Goal: Information Seeking & Learning: Understand process/instructions

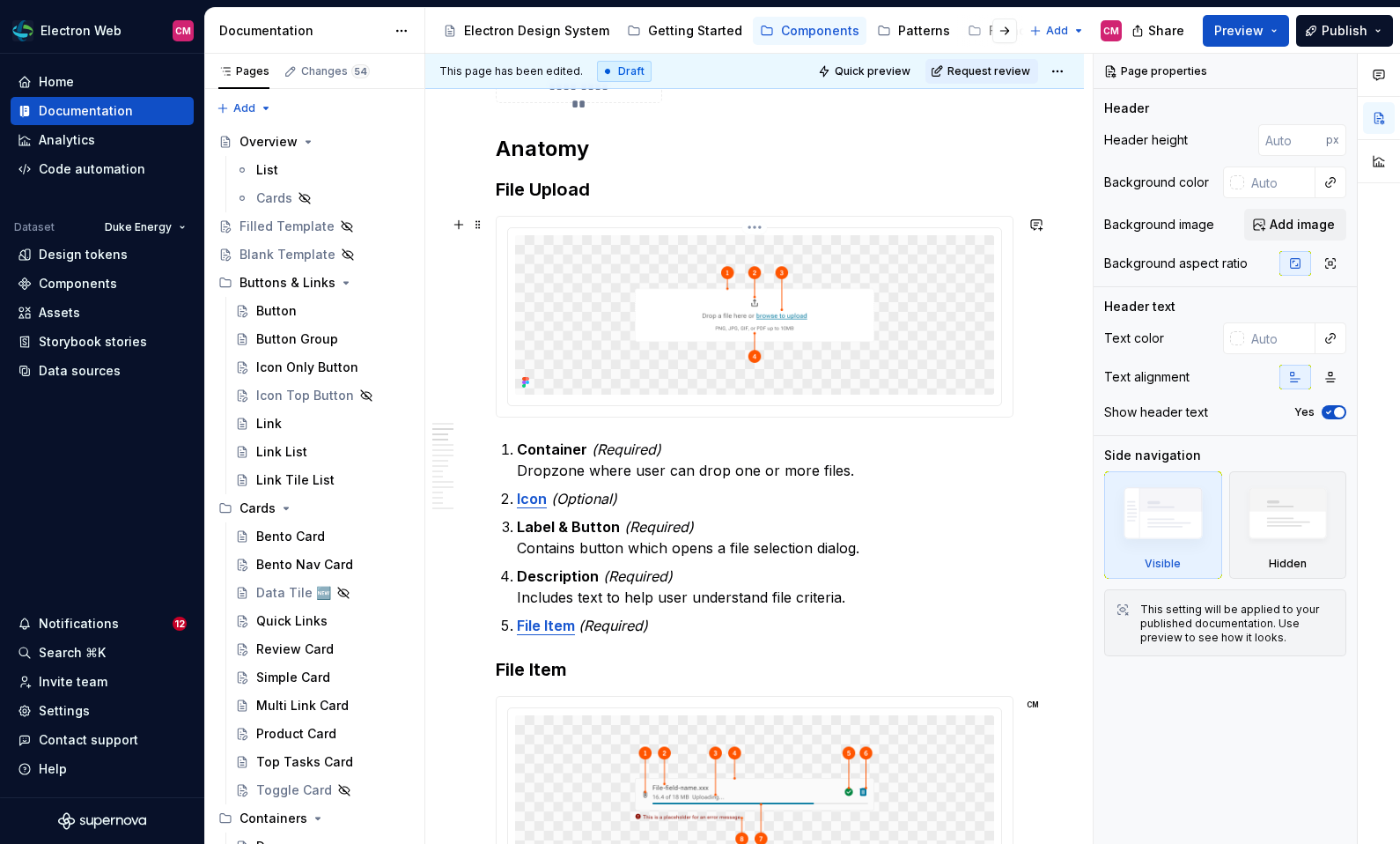
scroll to position [744, 0]
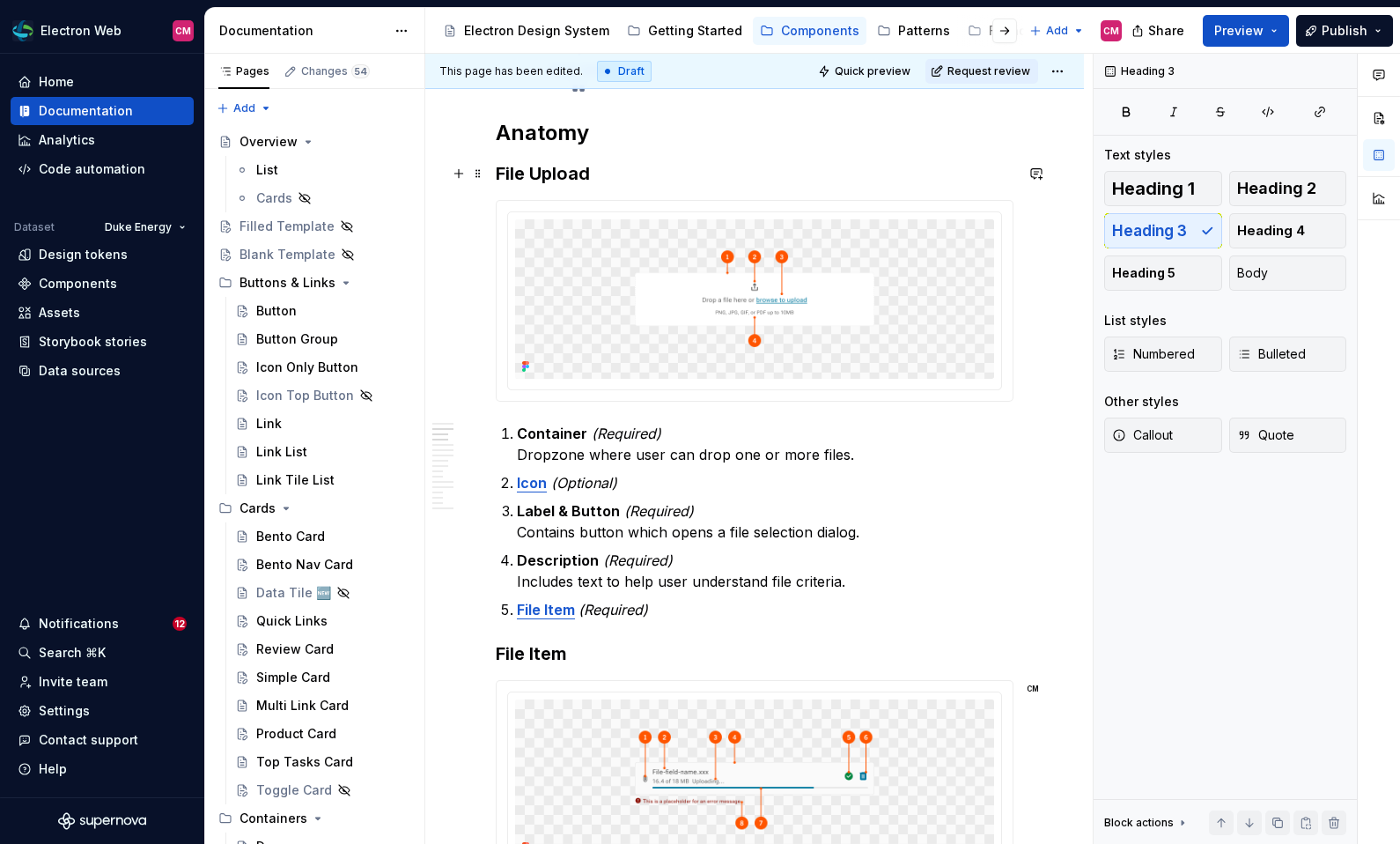
click at [603, 166] on h3 "File Upload" at bounding box center [754, 173] width 518 height 24
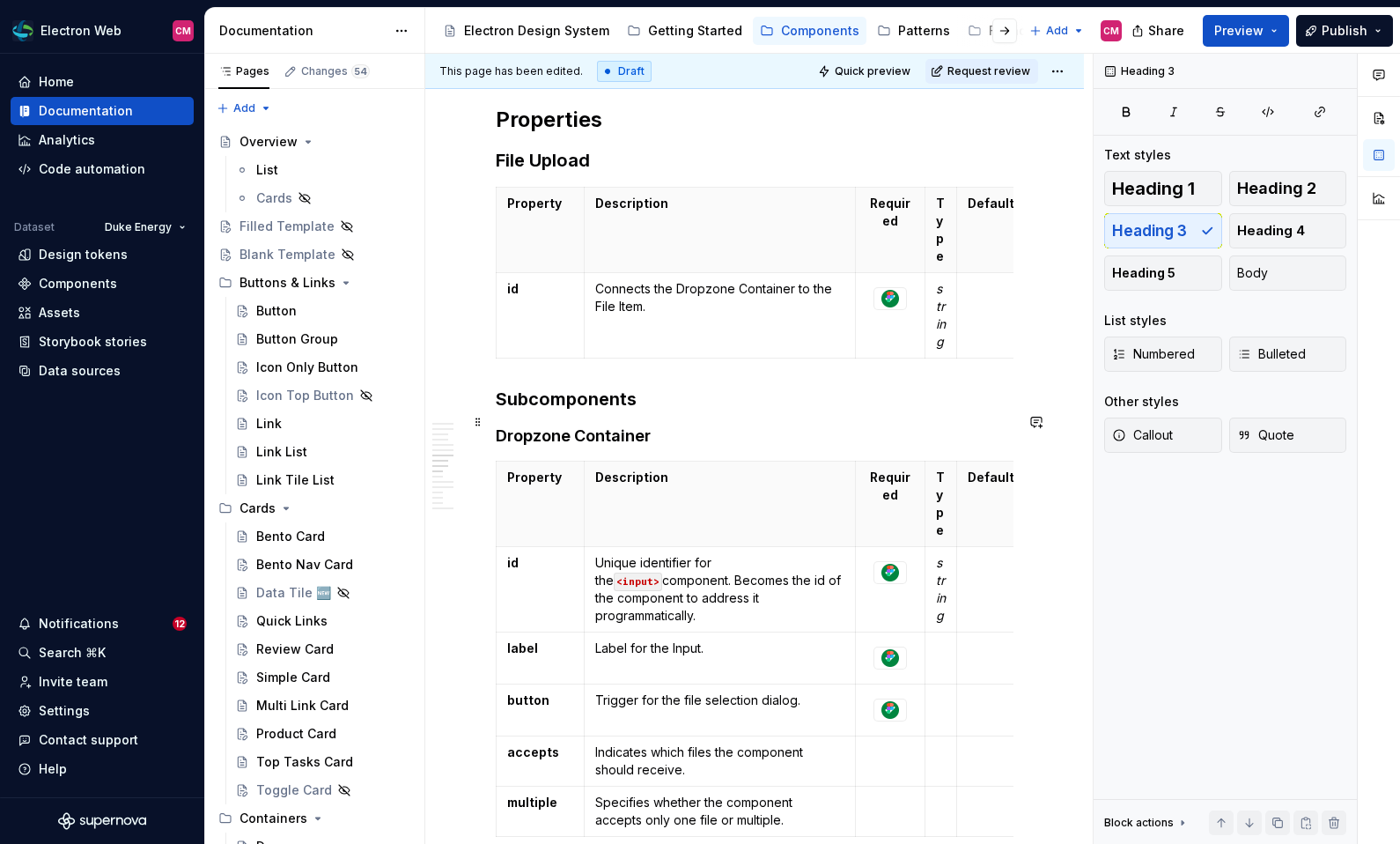
scroll to position [2491, 0]
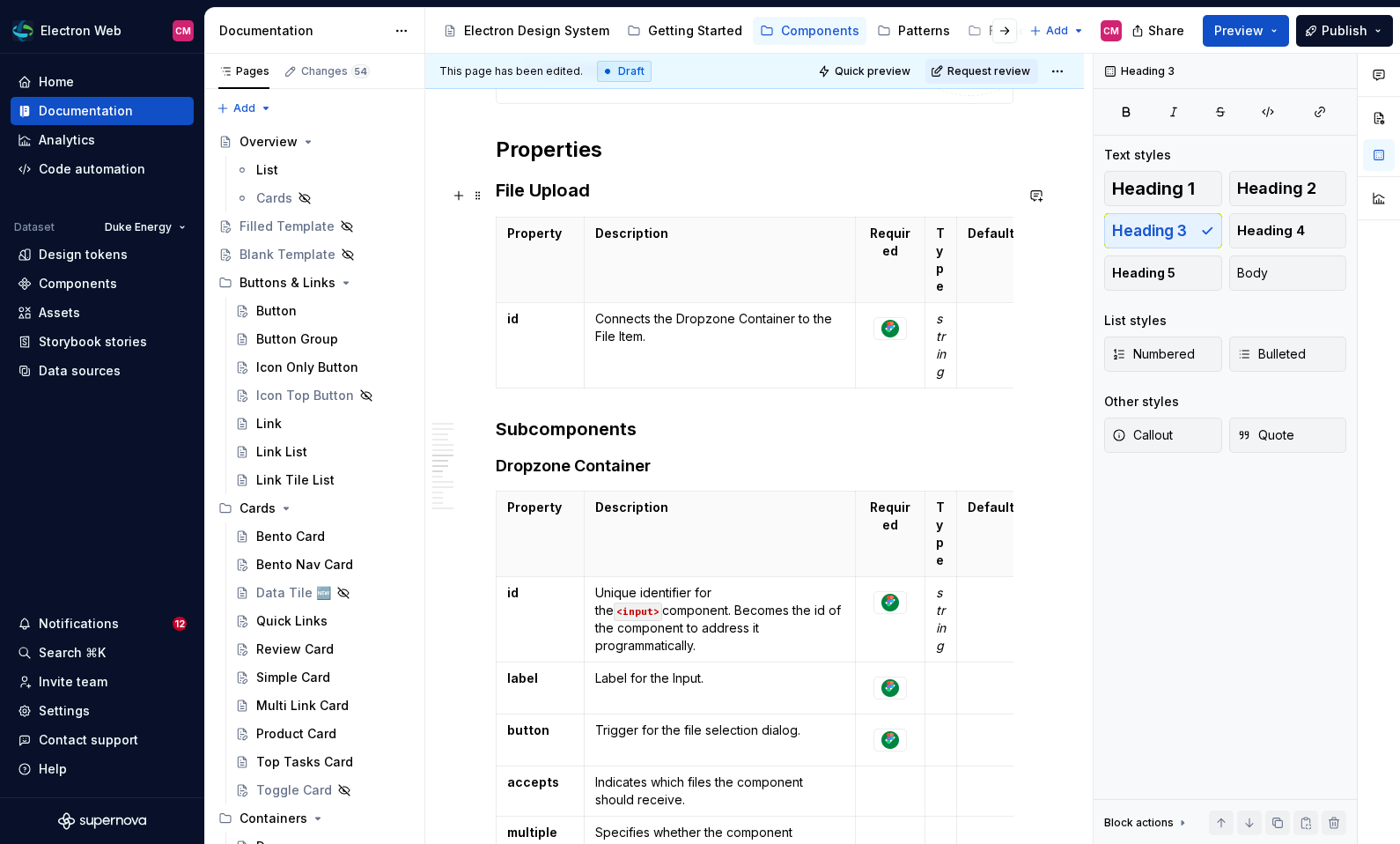
click at [562, 196] on h3 "File Upload" at bounding box center [754, 190] width 518 height 24
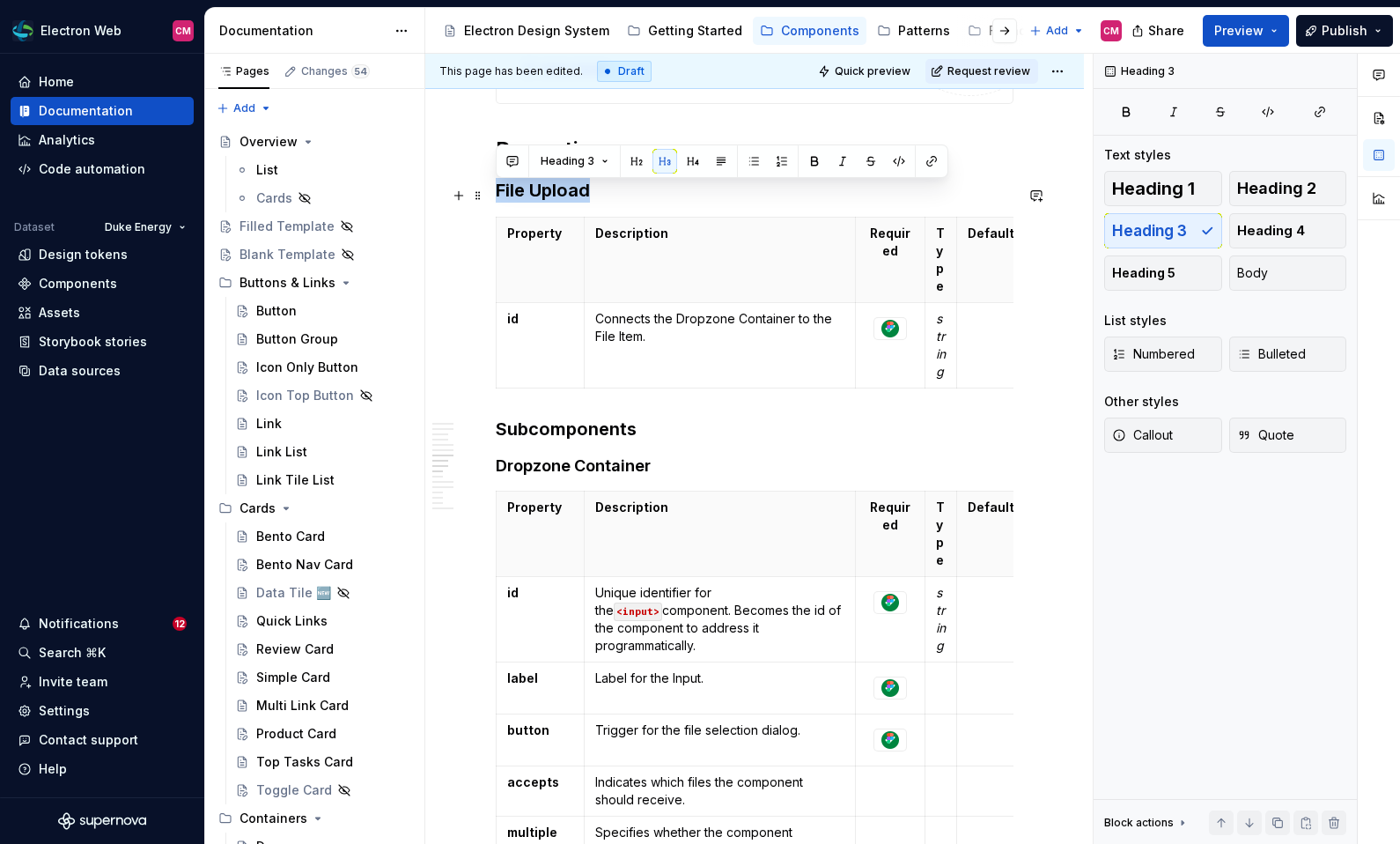
click at [562, 196] on h3 "File Upload" at bounding box center [754, 190] width 518 height 24
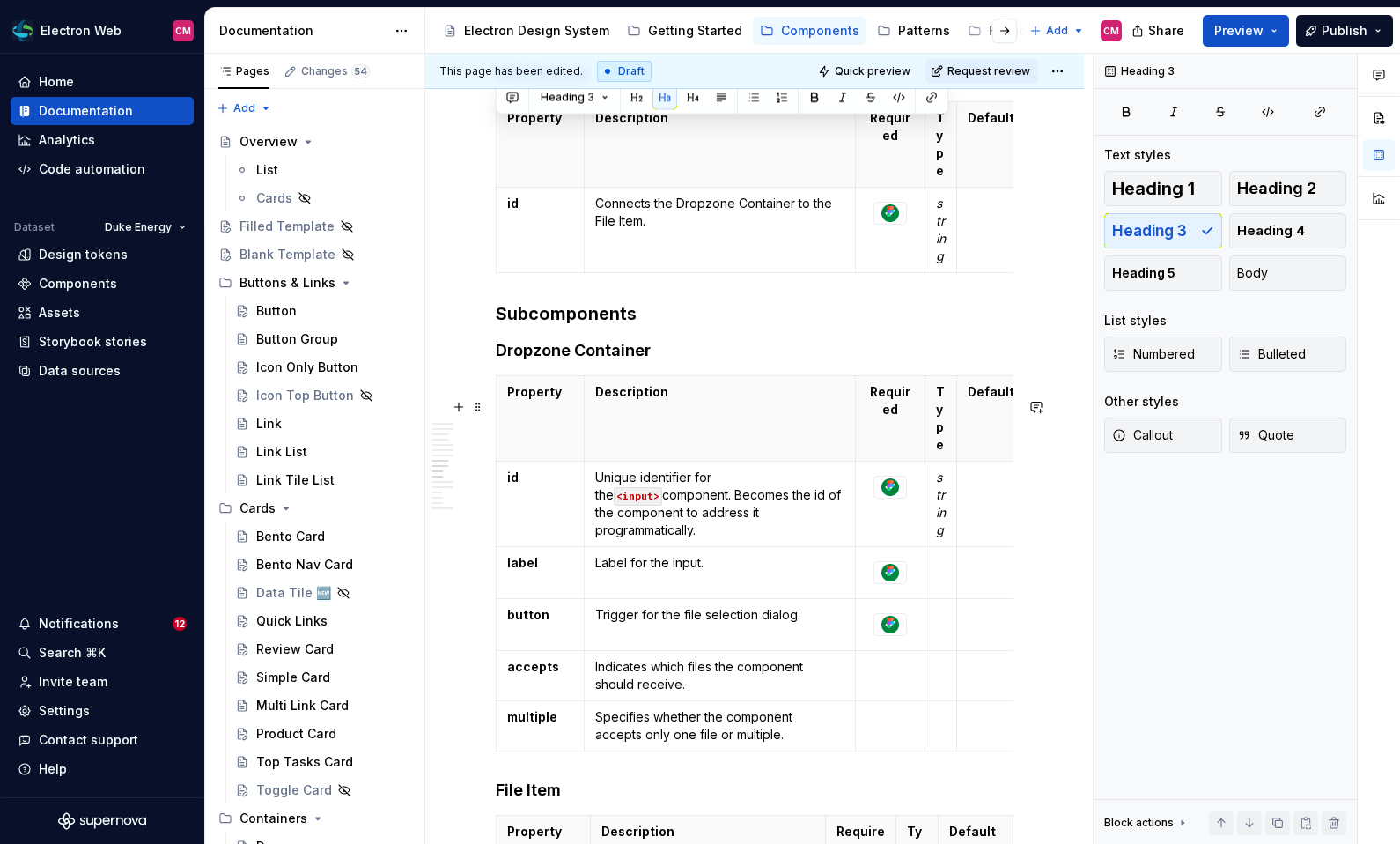
scroll to position [2633, 0]
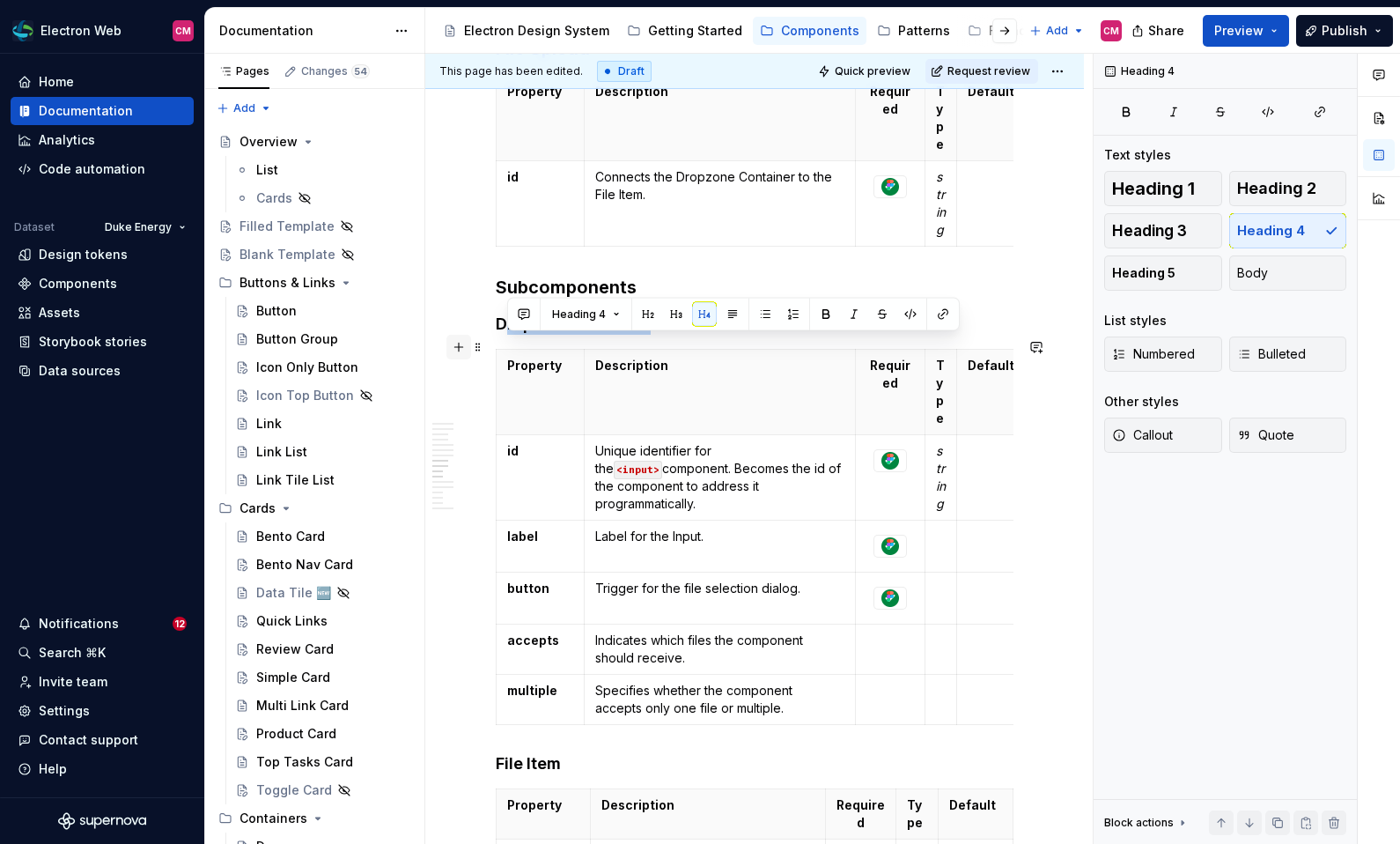
drag, startPoint x: 659, startPoint y: 356, endPoint x: 463, endPoint y: 357, distance: 196.0
click at [534, 334] on h4 "Dropzone Container" at bounding box center [754, 324] width 518 height 21
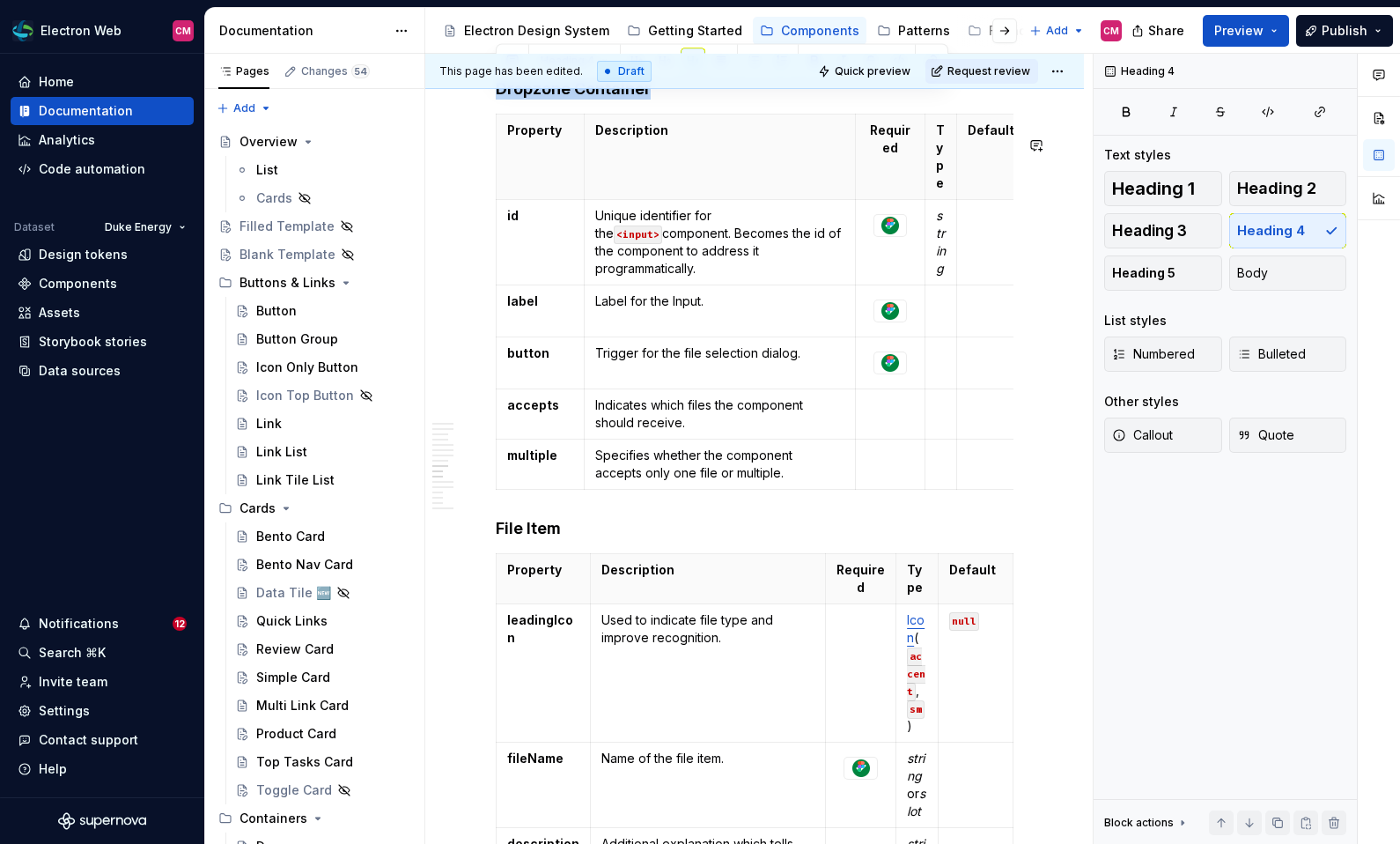
scroll to position [2905, 0]
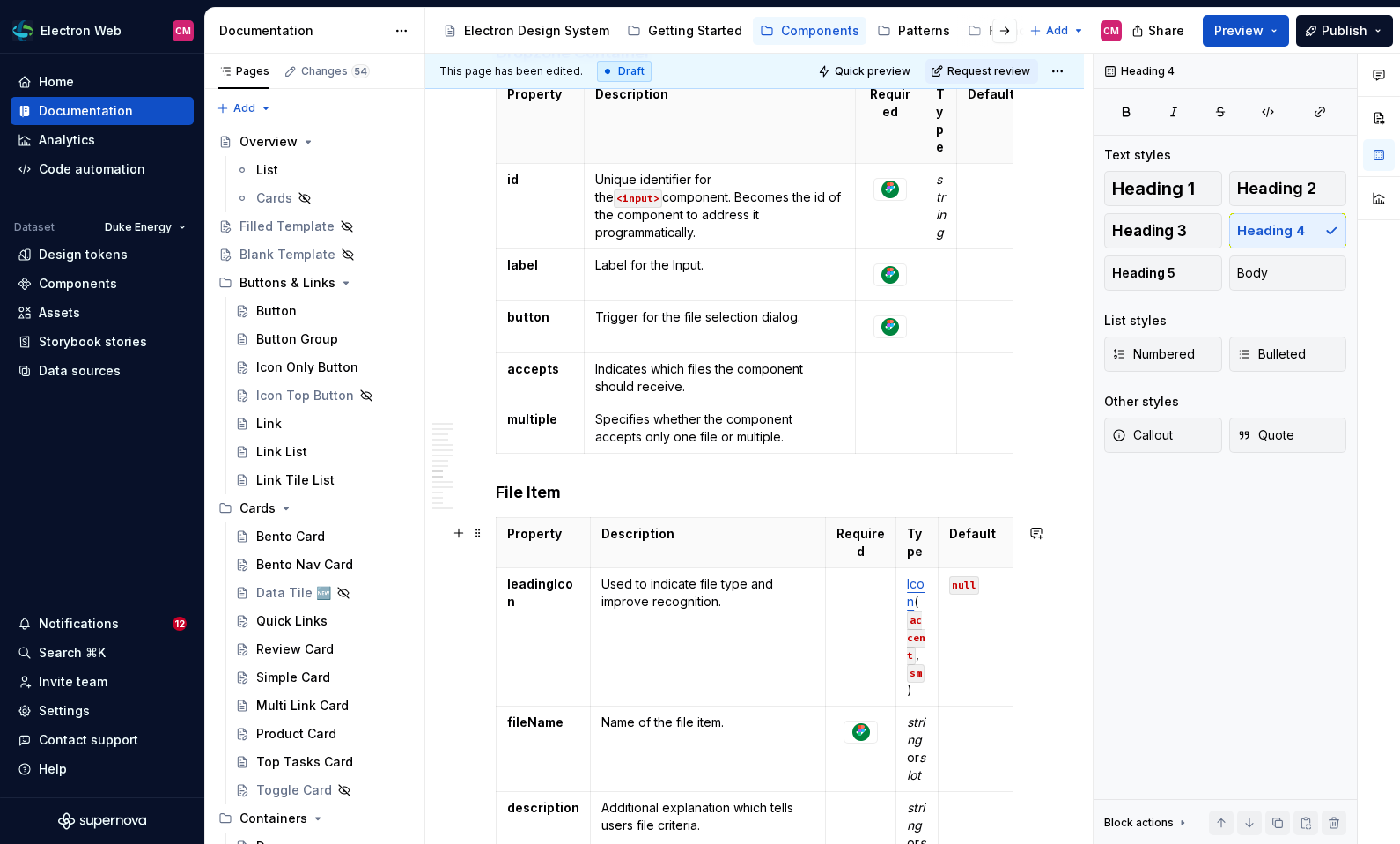
click at [546, 503] on h4 "File Item" at bounding box center [754, 492] width 518 height 21
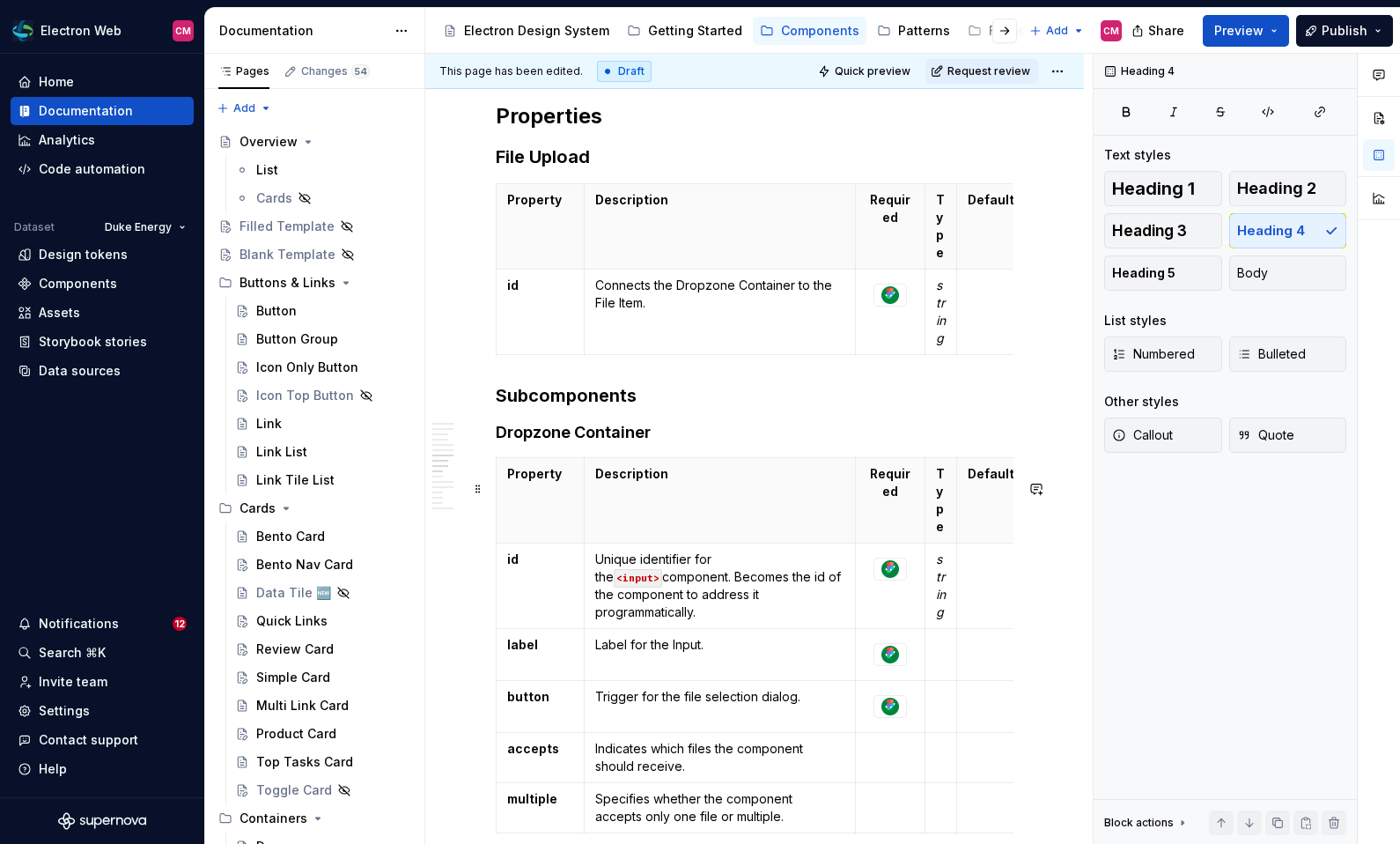
scroll to position [2490, 0]
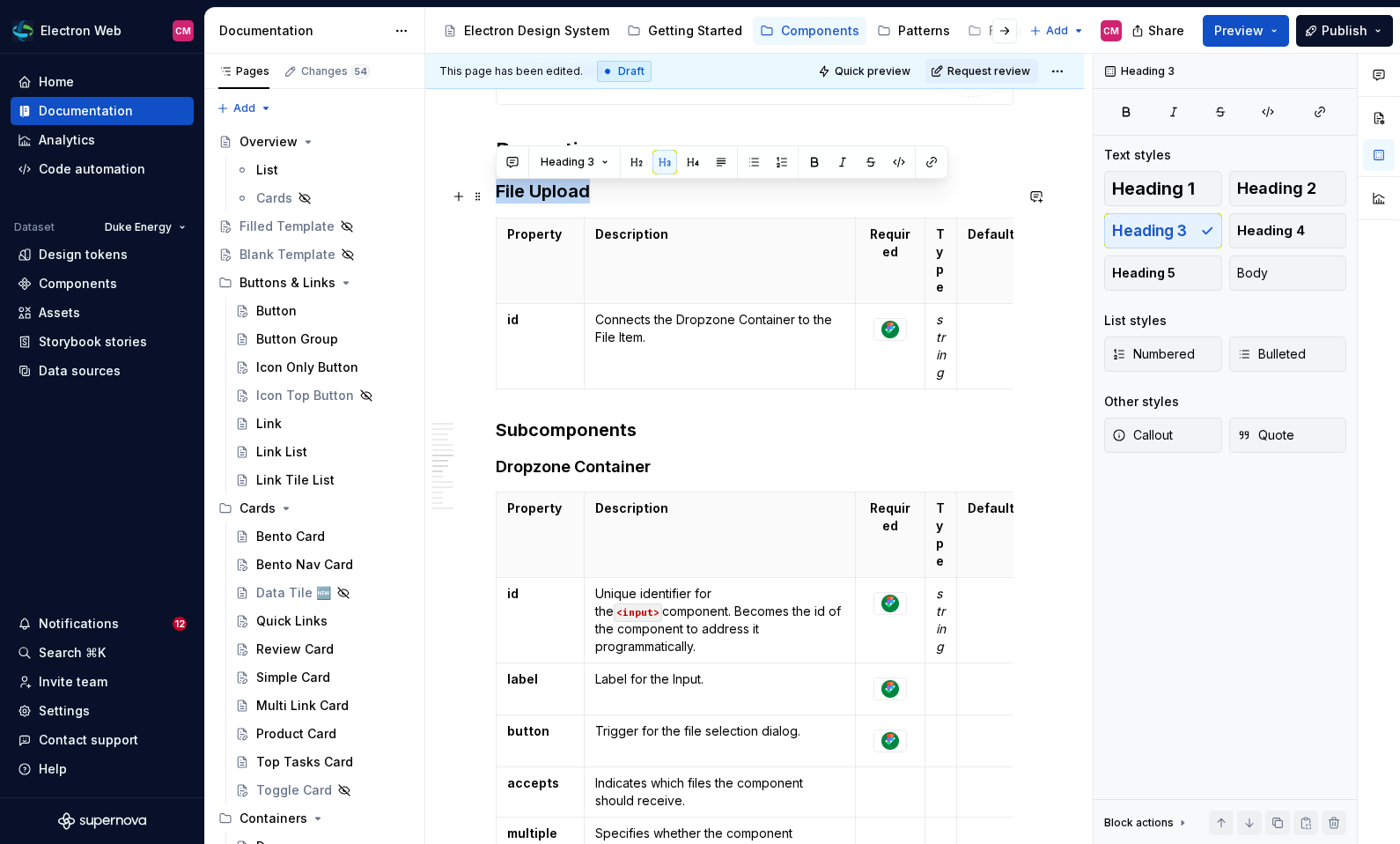
drag, startPoint x: 495, startPoint y: 200, endPoint x: 617, endPoint y: 200, distance: 122.0
click at [617, 200] on h3 "File Upload" at bounding box center [754, 191] width 518 height 24
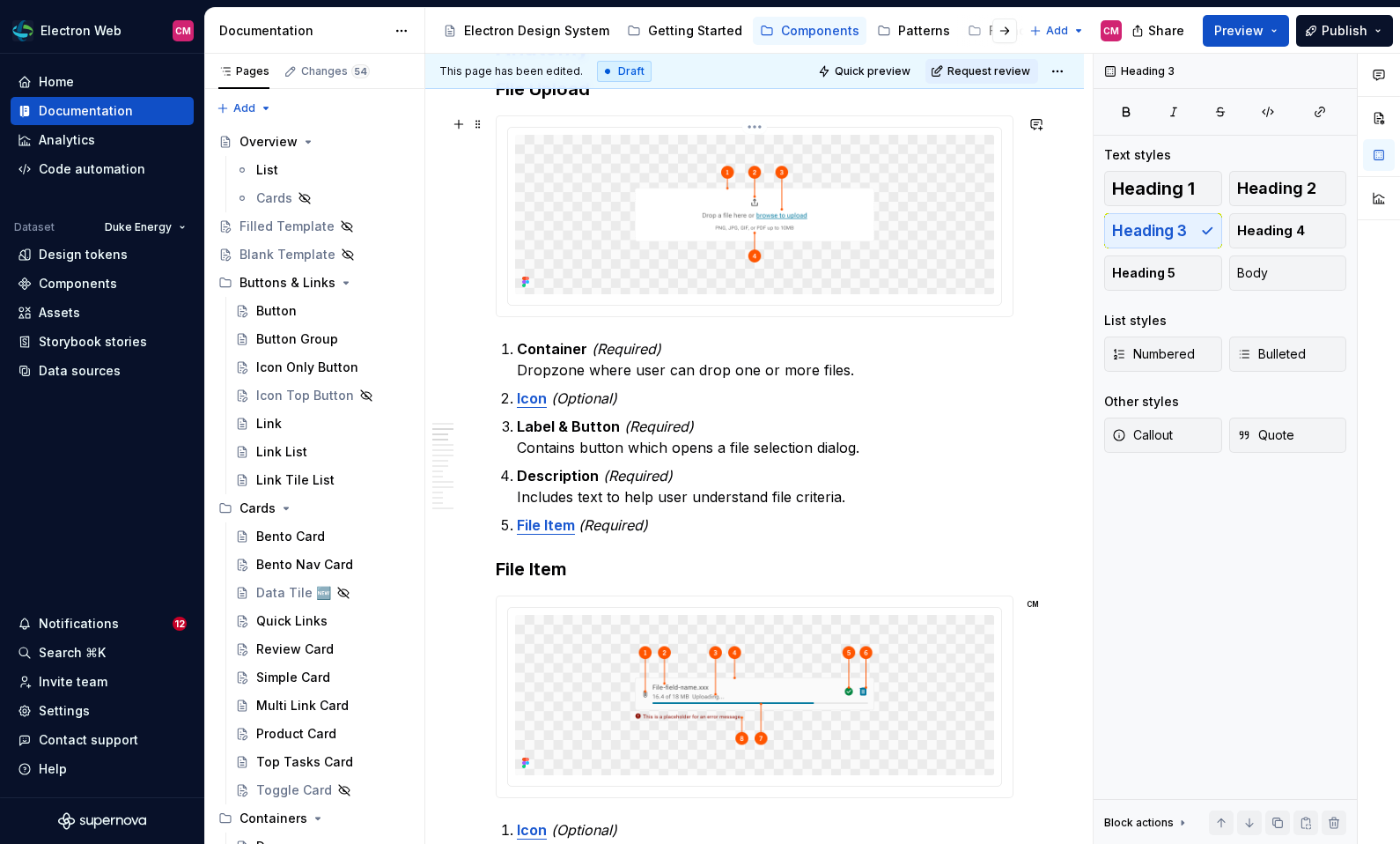
scroll to position [801, 0]
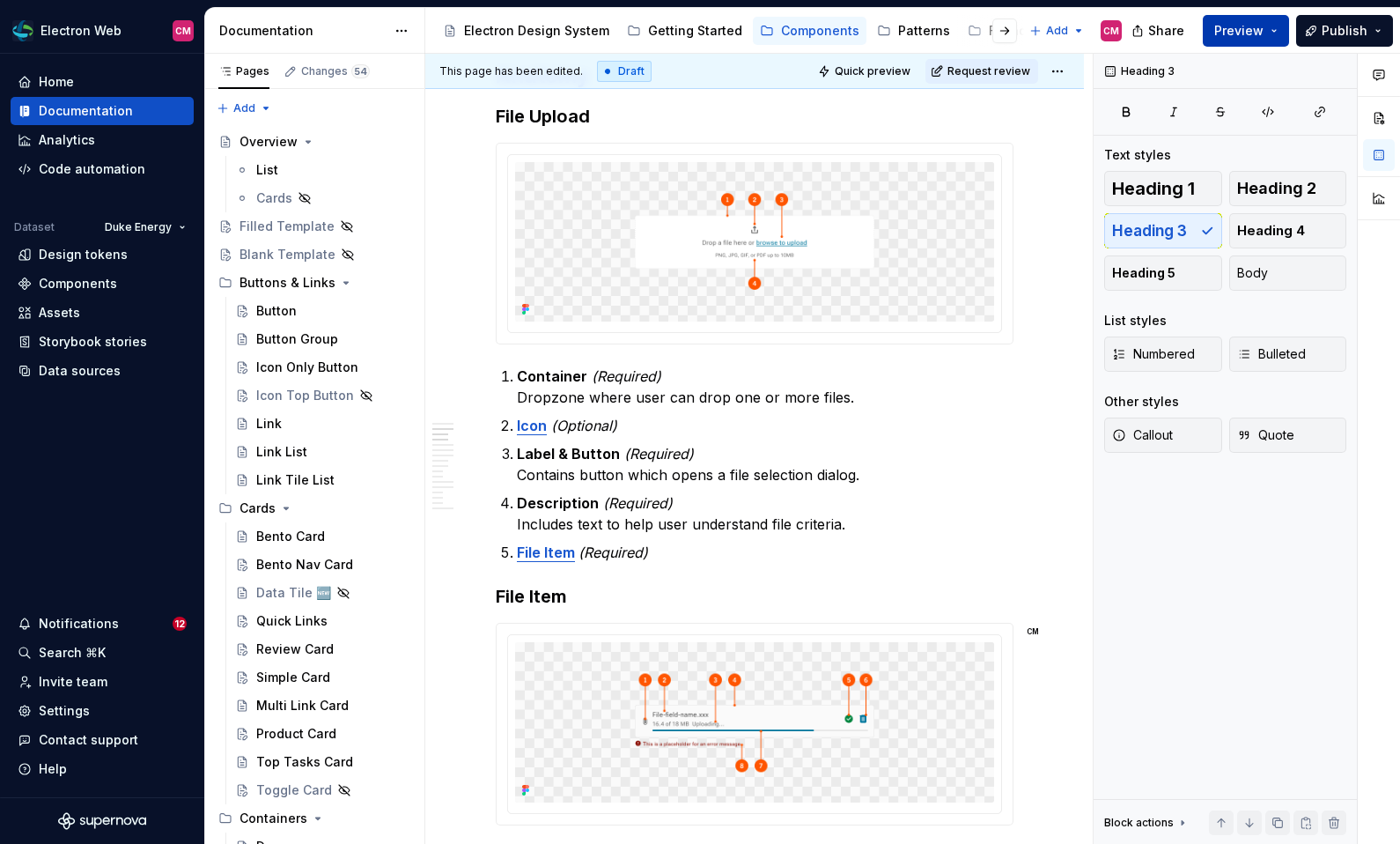
click at [1280, 29] on button "Preview" at bounding box center [1245, 31] width 87 height 32
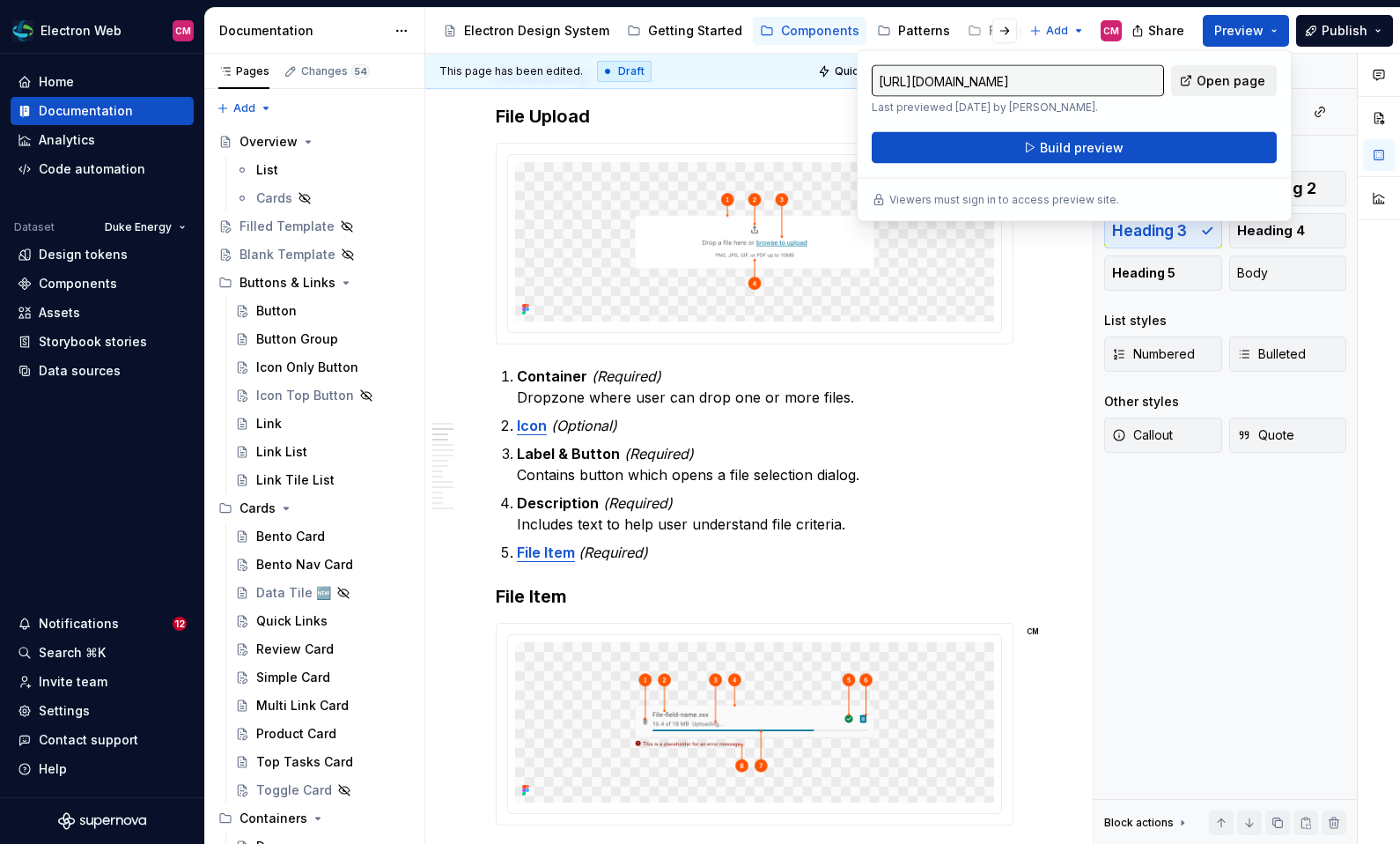
click at [1229, 77] on span "Open page" at bounding box center [1231, 81] width 69 height 18
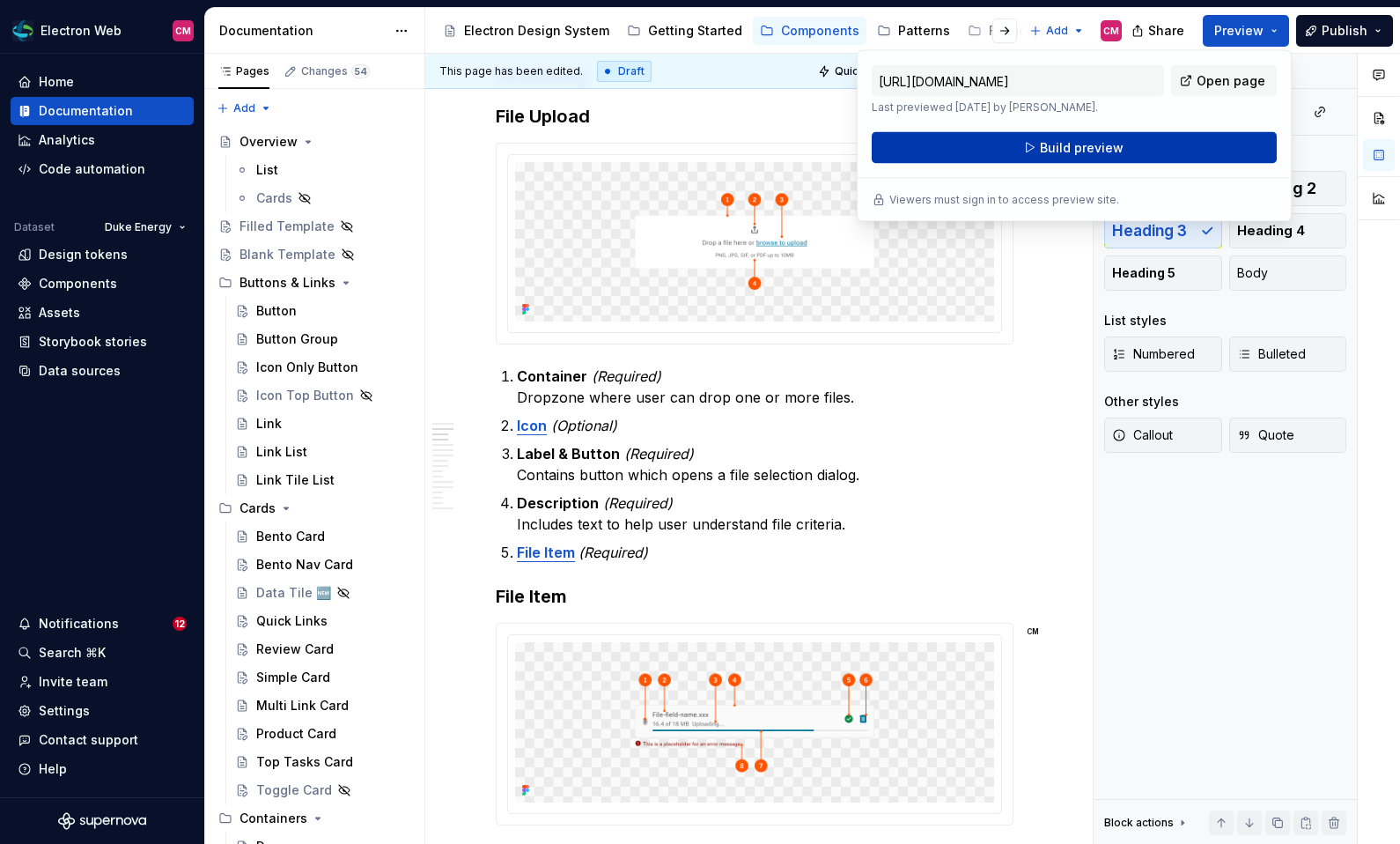
click at [1118, 141] on span "Build preview" at bounding box center [1081, 147] width 84 height 18
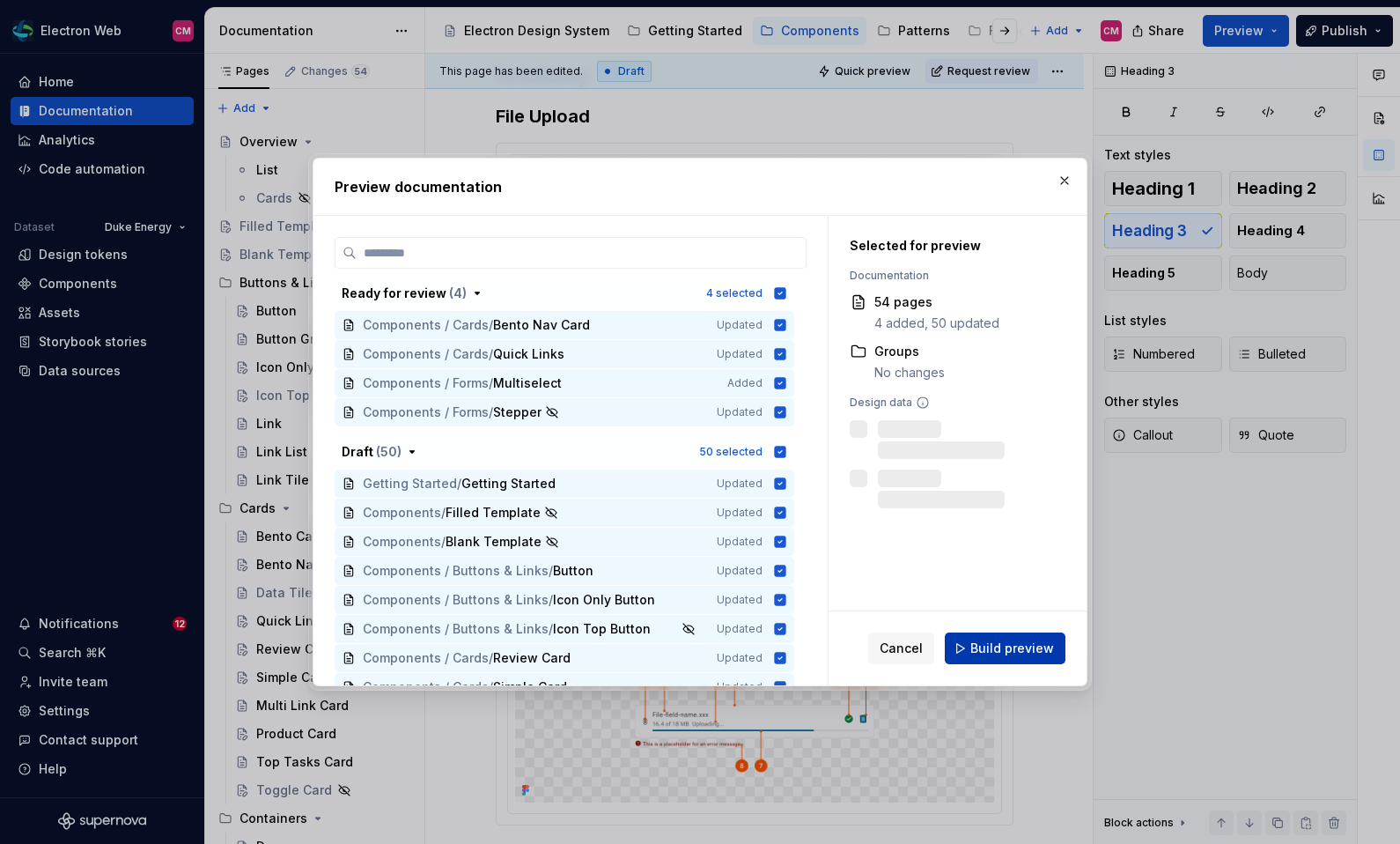
click at [1003, 647] on span "Build preview" at bounding box center [1013, 647] width 84 height 18
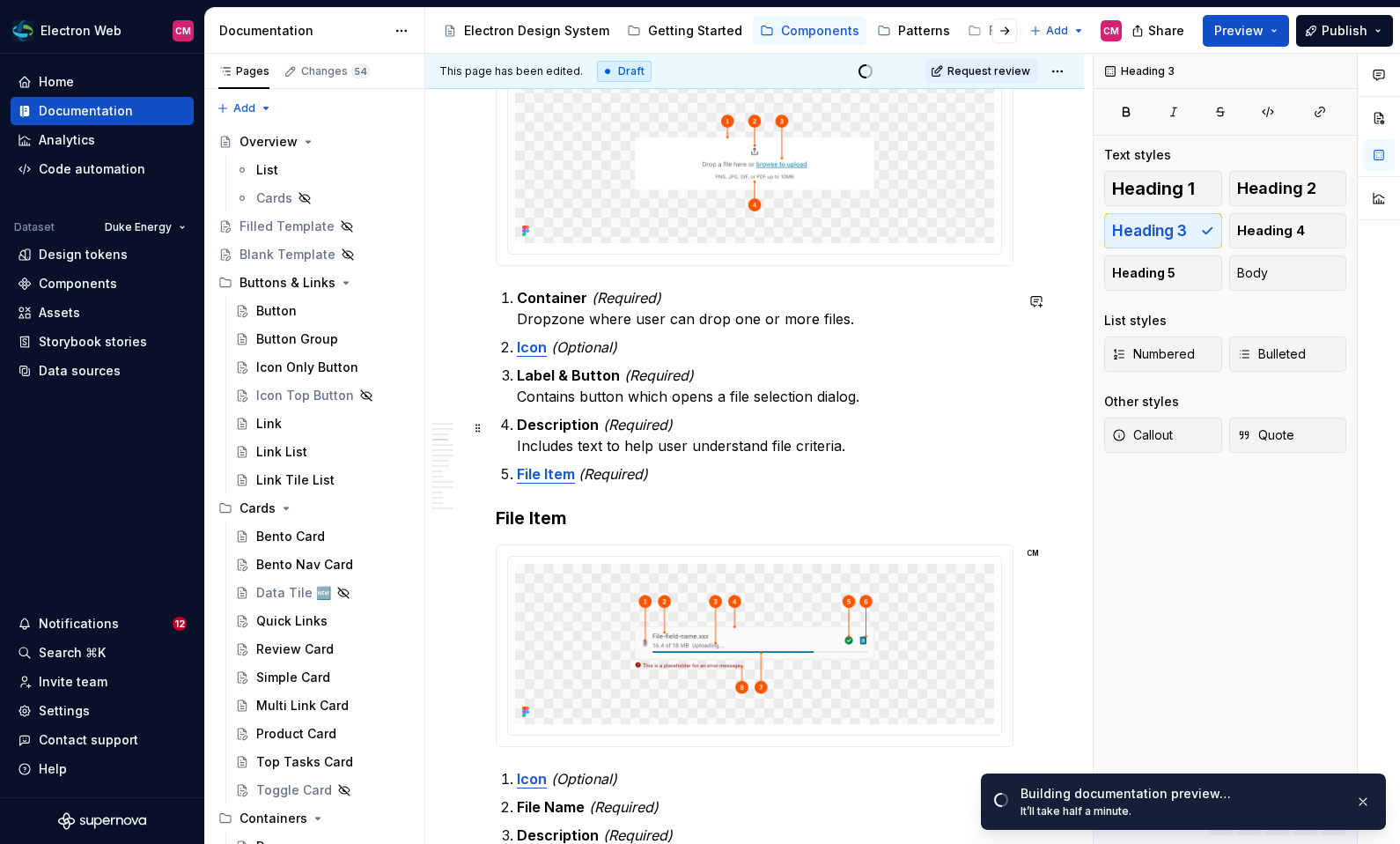
scroll to position [881, 0]
click at [652, 594] on img at bounding box center [754, 641] width 479 height 159
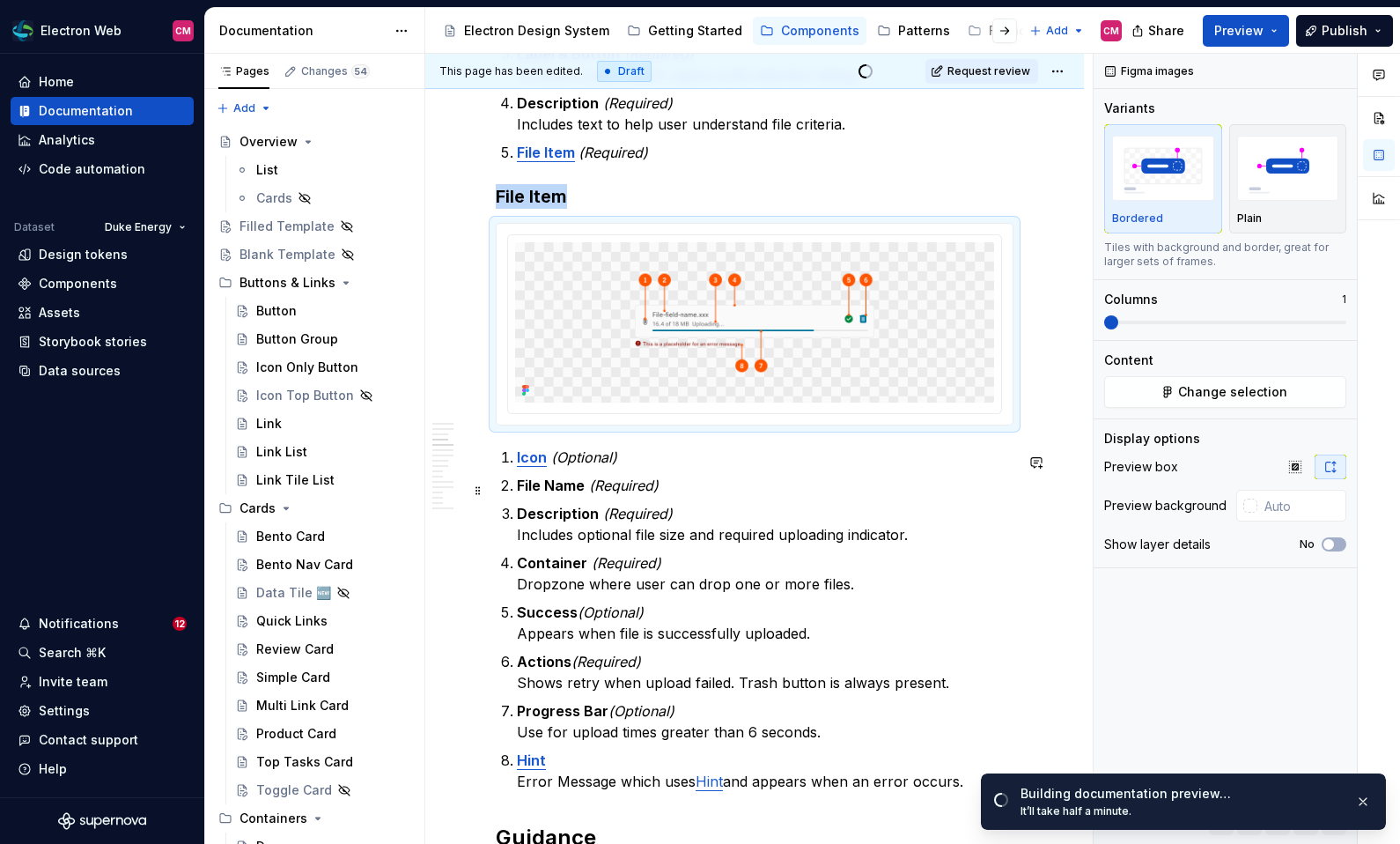
scroll to position [1234, 0]
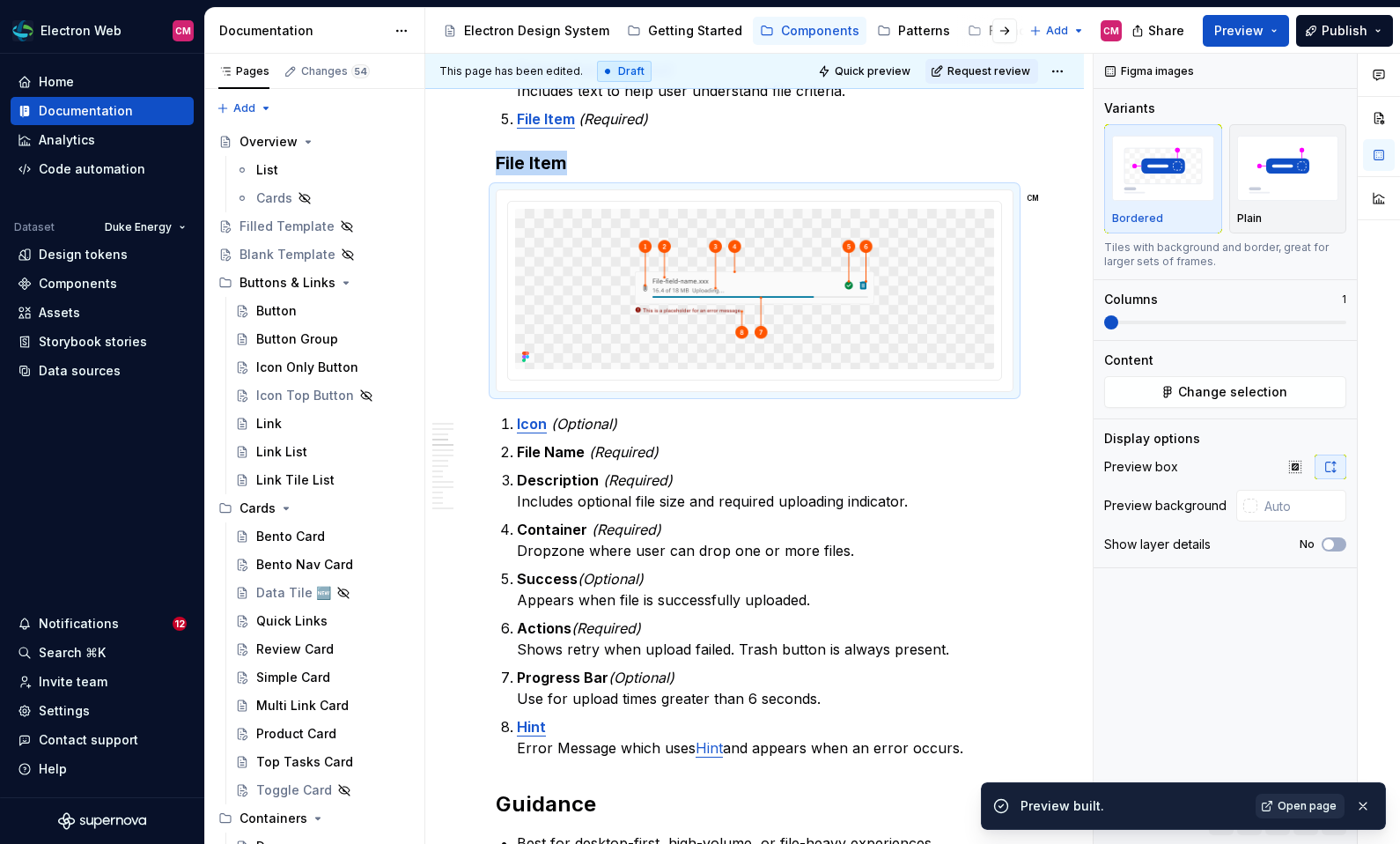
click at [1289, 802] on span "Open page" at bounding box center [1307, 805] width 59 height 14
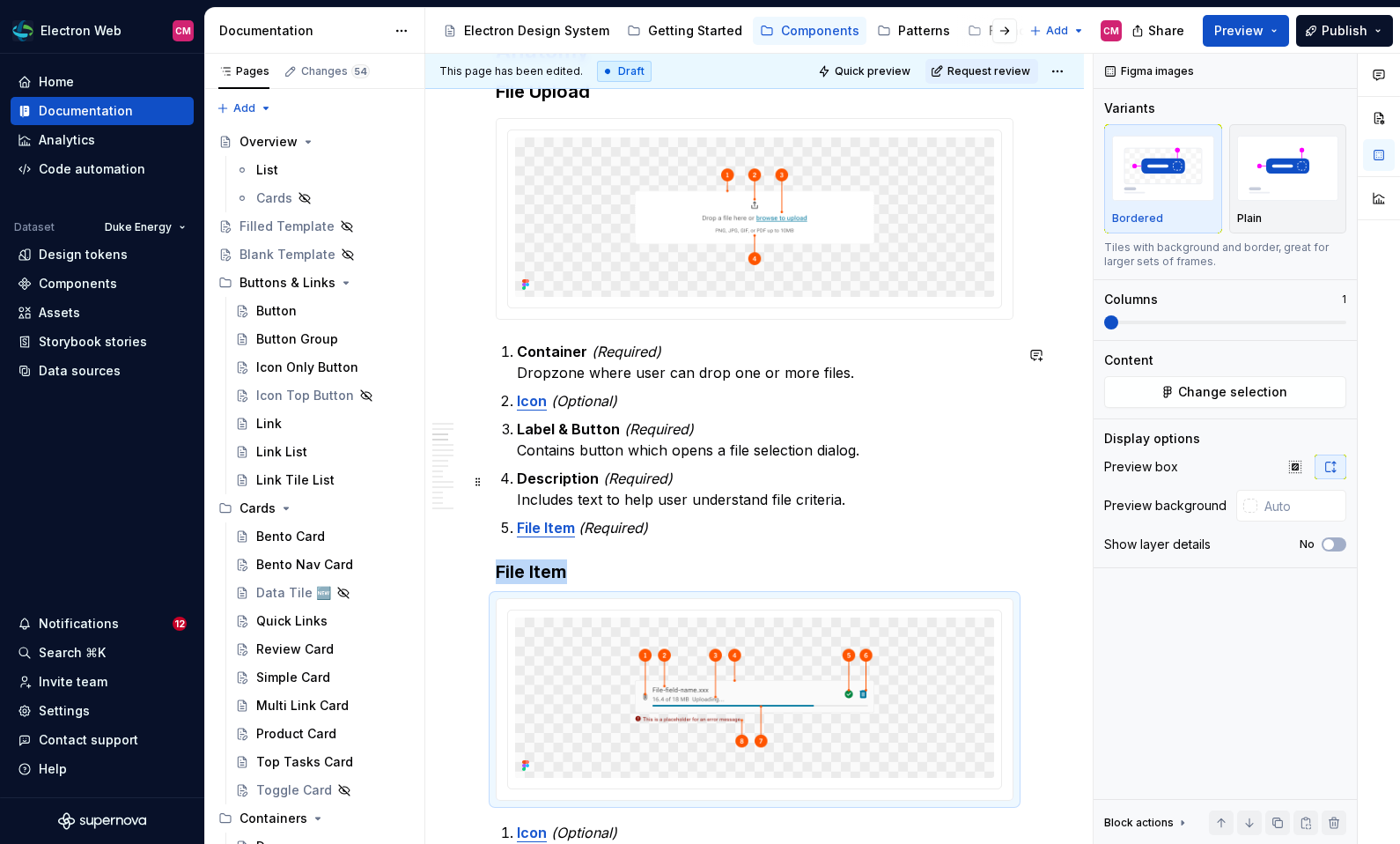
scroll to position [815, 0]
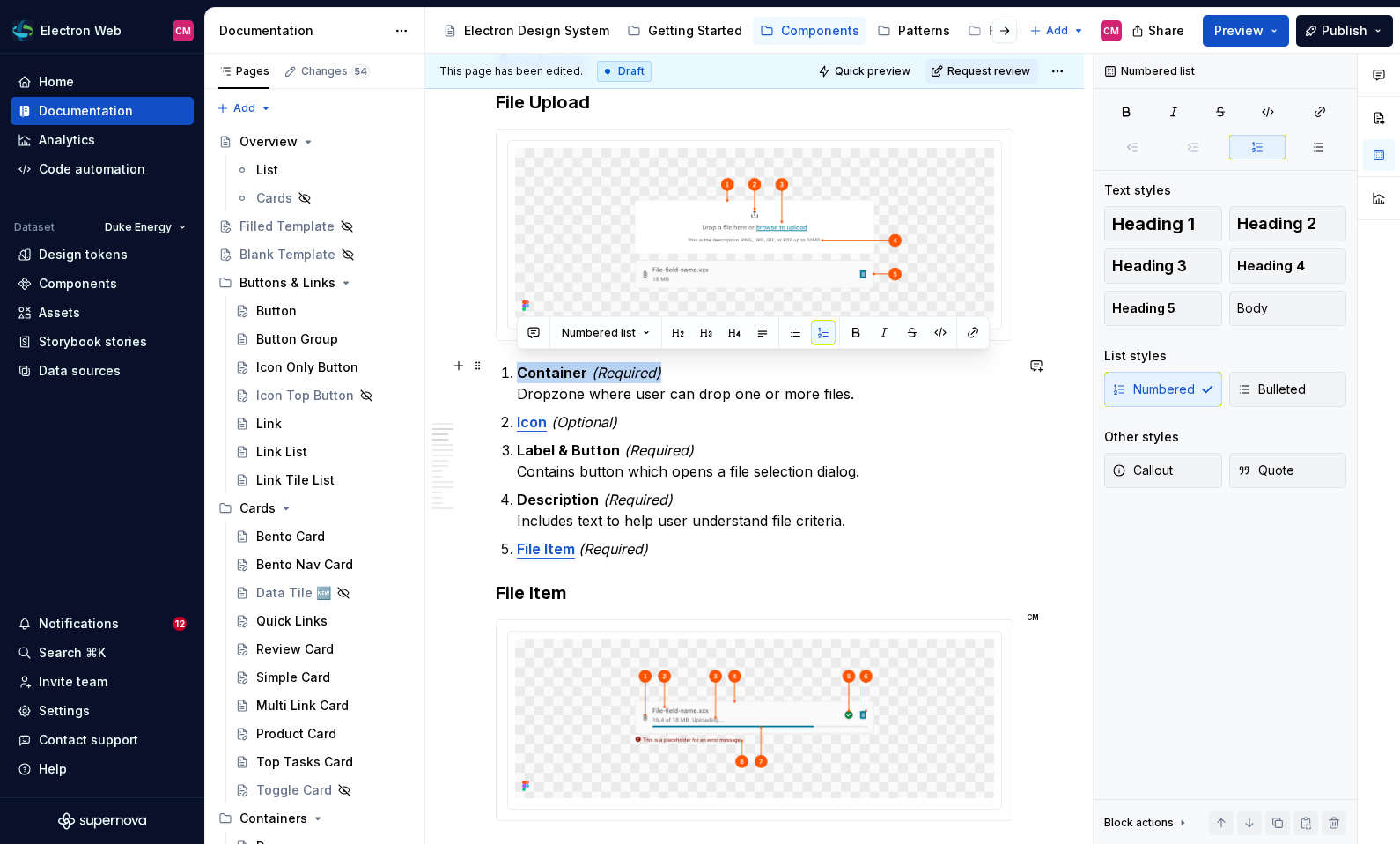
drag, startPoint x: 517, startPoint y: 361, endPoint x: 667, endPoint y: 365, distance: 150.1
click at [667, 365] on p "Container (Required) Dropzone where user can drop one or more files." at bounding box center [765, 383] width 496 height 42
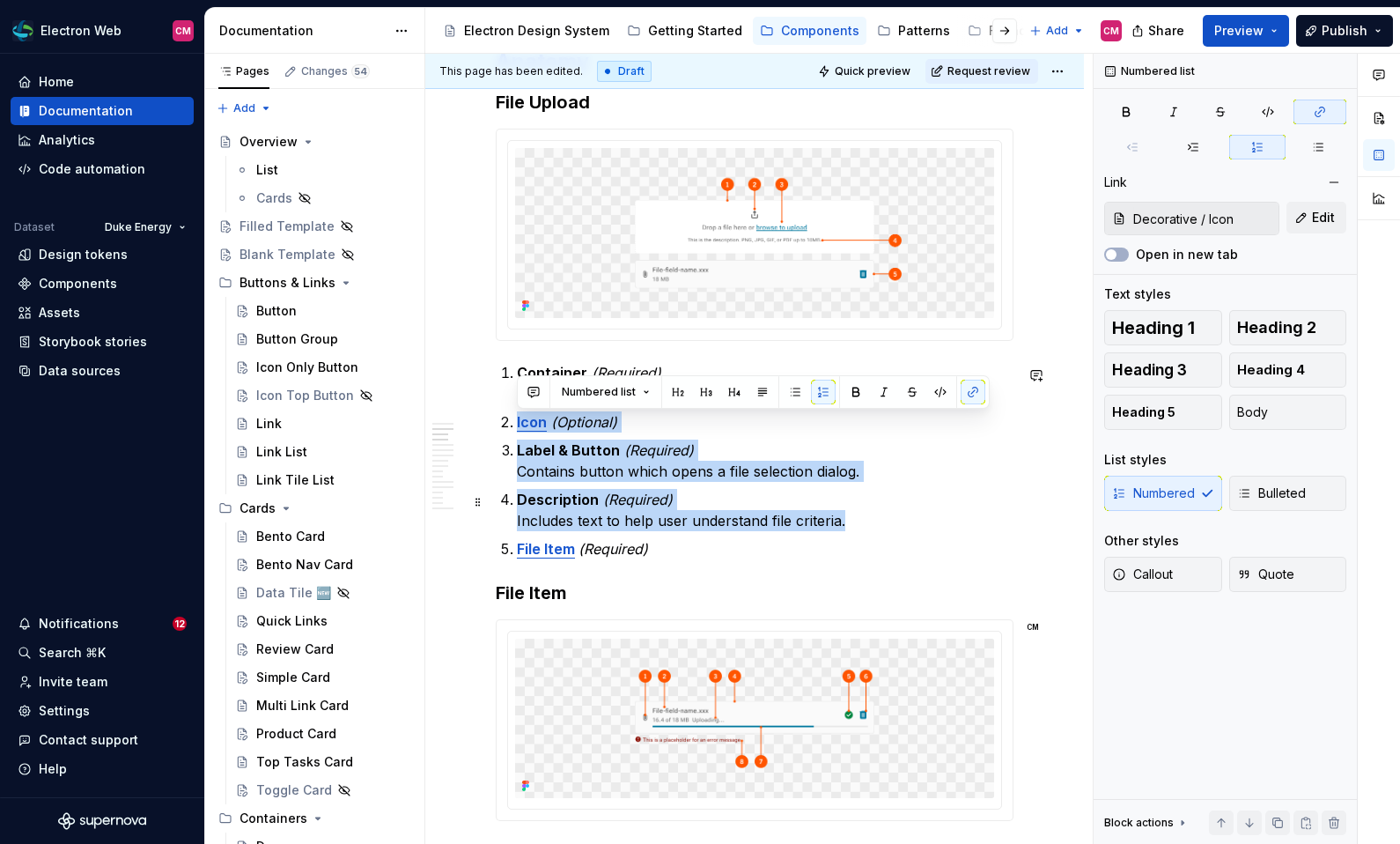
drag, startPoint x: 514, startPoint y: 420, endPoint x: 862, endPoint y: 518, distance: 361.5
click at [862, 518] on ol "Container (Required) Dropzone where user can drop one or more files. Icon (Opti…" at bounding box center [765, 461] width 496 height 197
click at [847, 519] on p "Description (Required) Includes text to help user understand file criteria." at bounding box center [765, 510] width 496 height 42
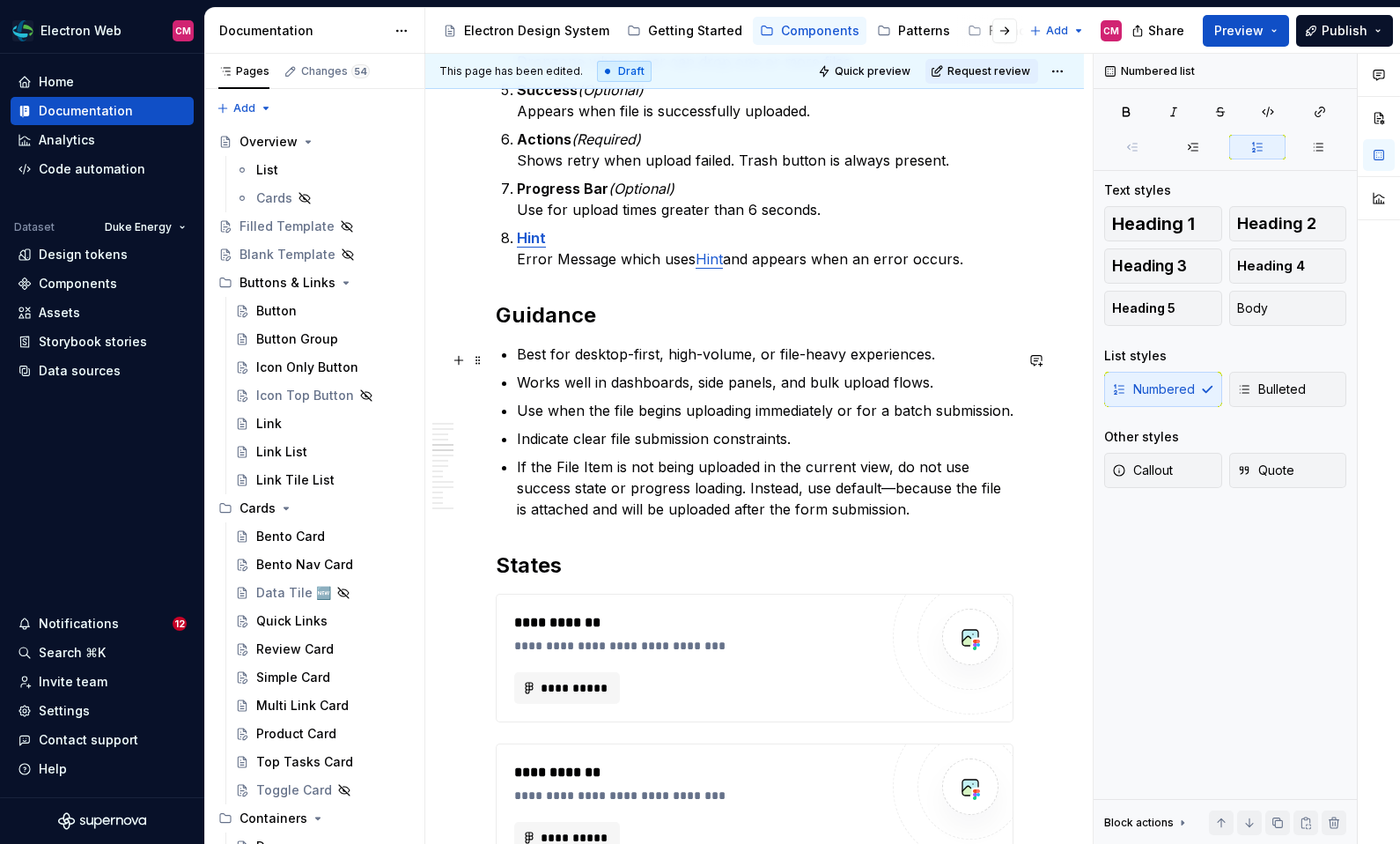
scroll to position [1737, 0]
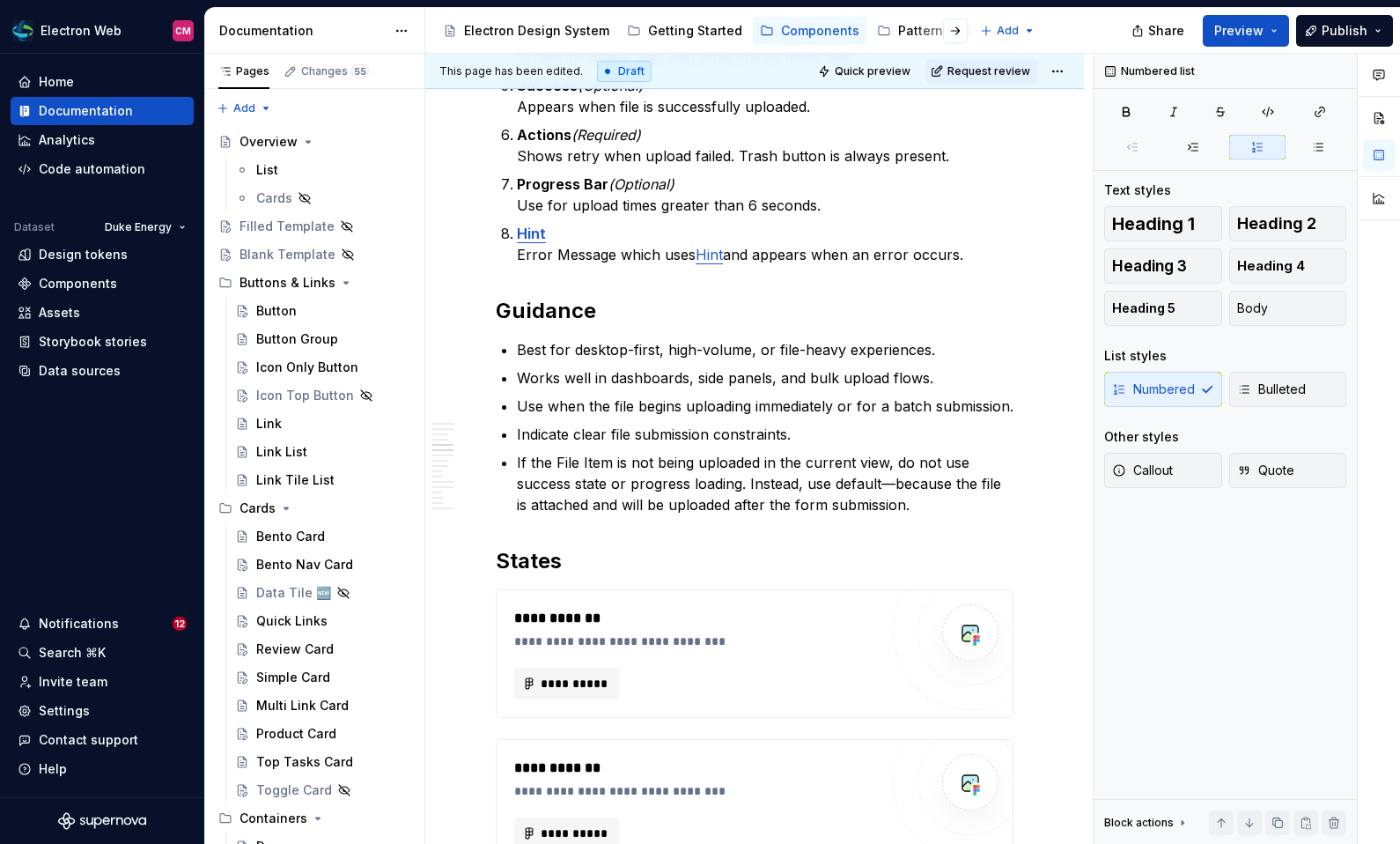
type textarea "*"
